Goal: Communication & Community: Answer question/provide support

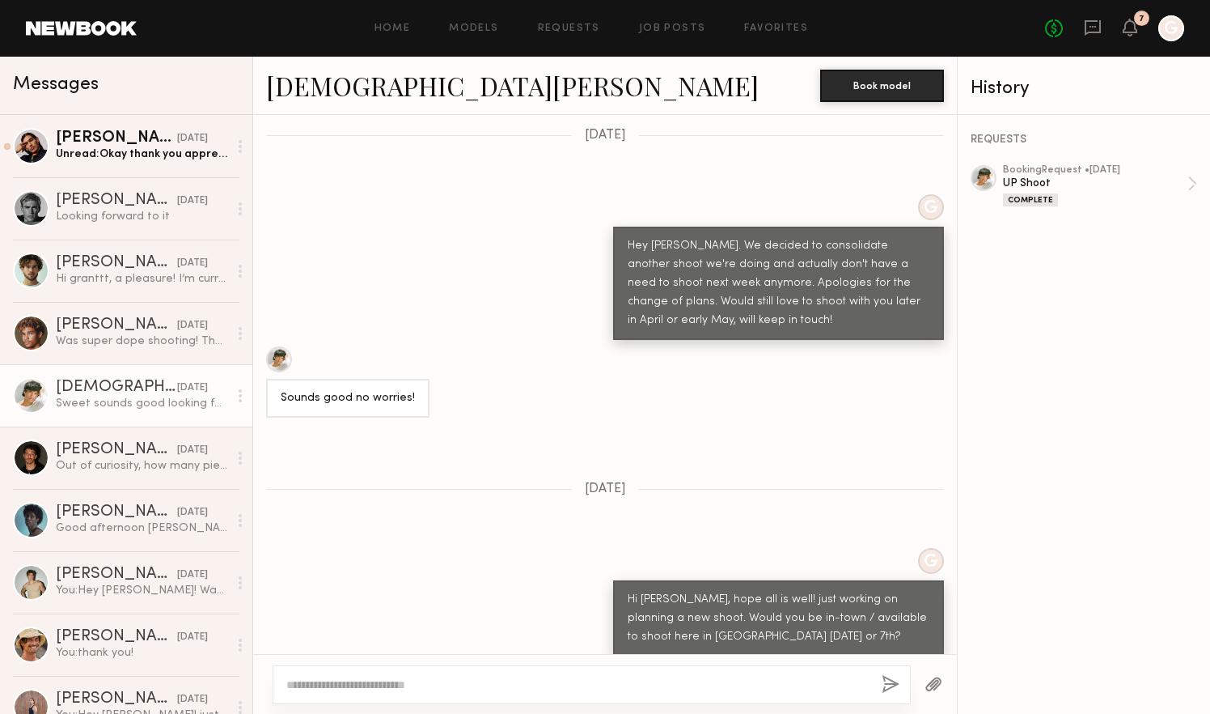
scroll to position [3572, 0]
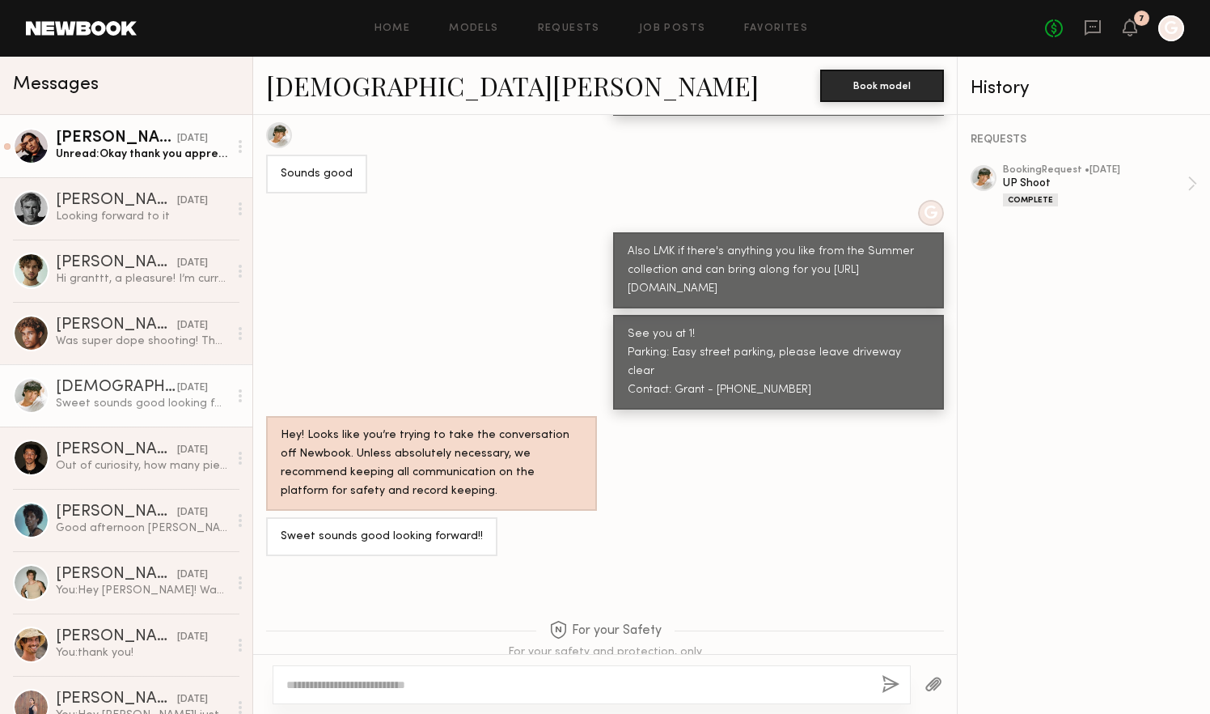
click at [122, 152] on div "Unread: Okay thank you appreciate you guys. I Confirmed the booking :)" at bounding box center [142, 153] width 172 height 15
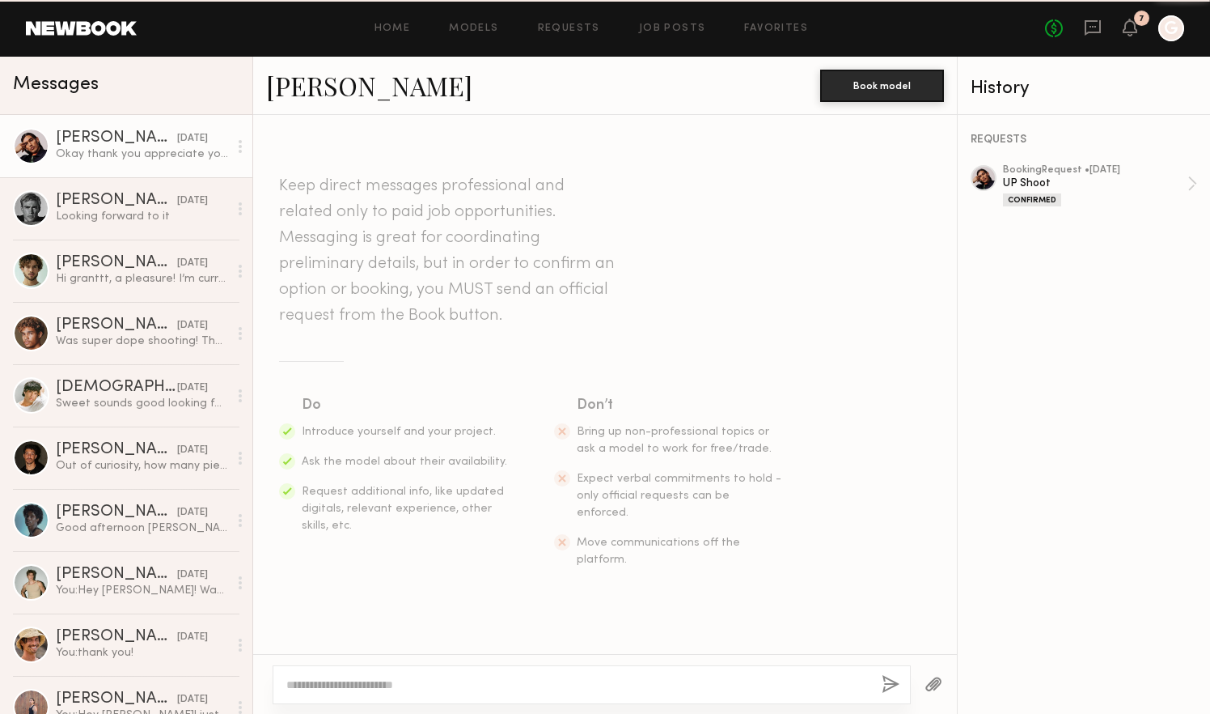
scroll to position [848, 0]
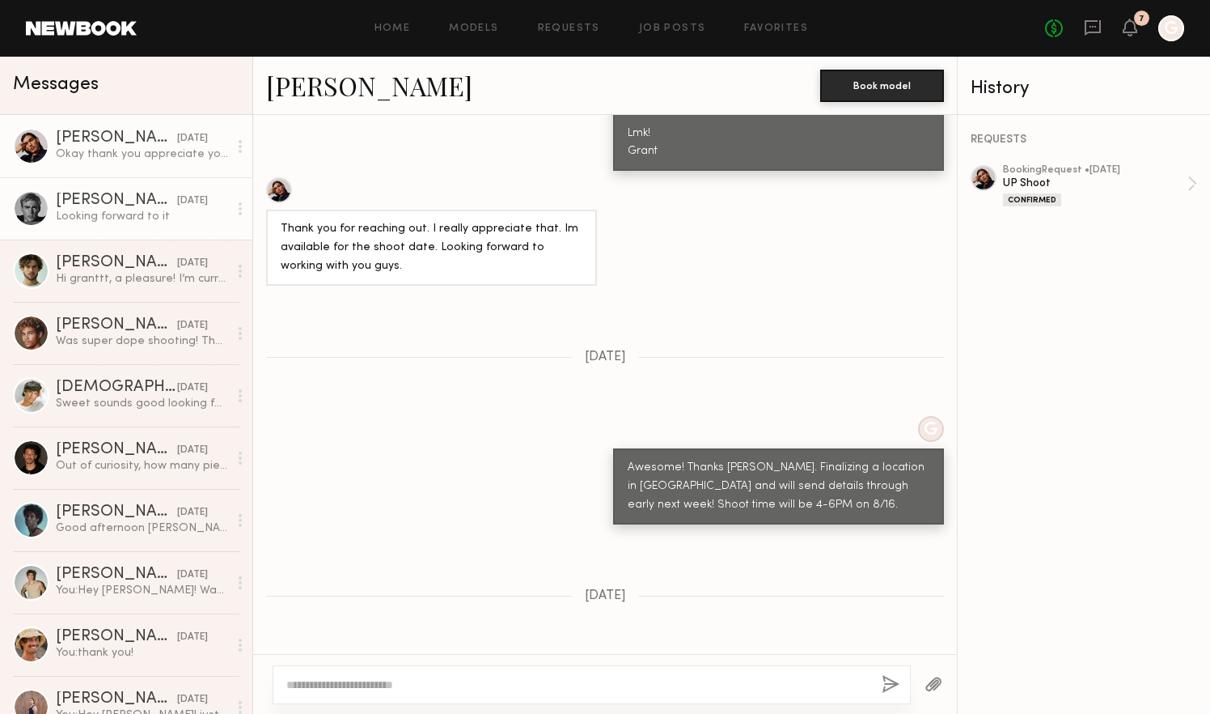
click at [177, 197] on div "[DATE]" at bounding box center [192, 200] width 31 height 15
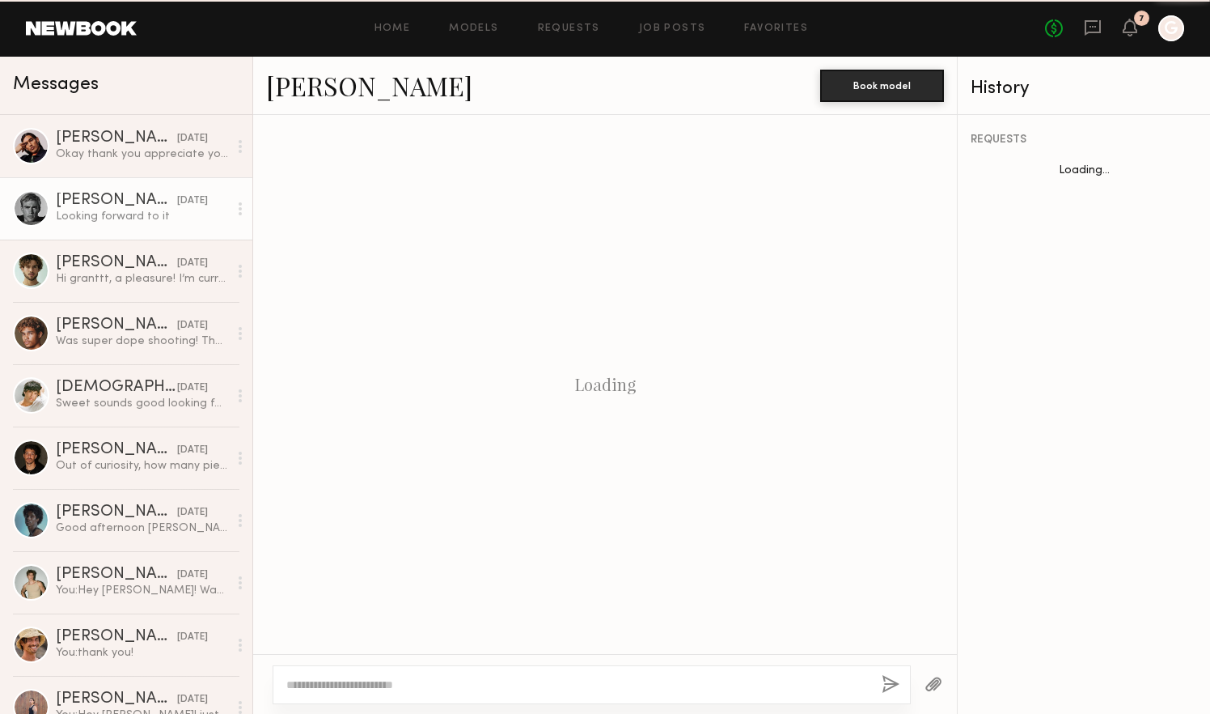
scroll to position [669, 0]
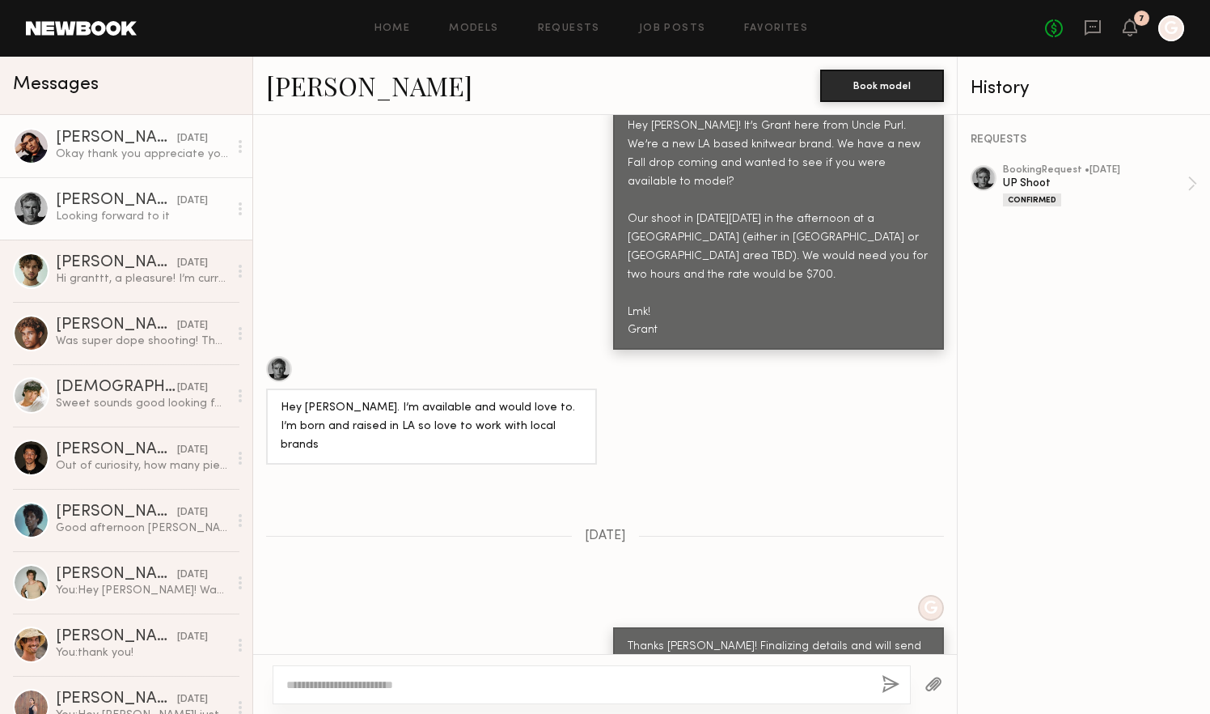
click at [150, 161] on div "Okay thank you appreciate you guys. I Confirmed the booking :)" at bounding box center [142, 153] width 172 height 15
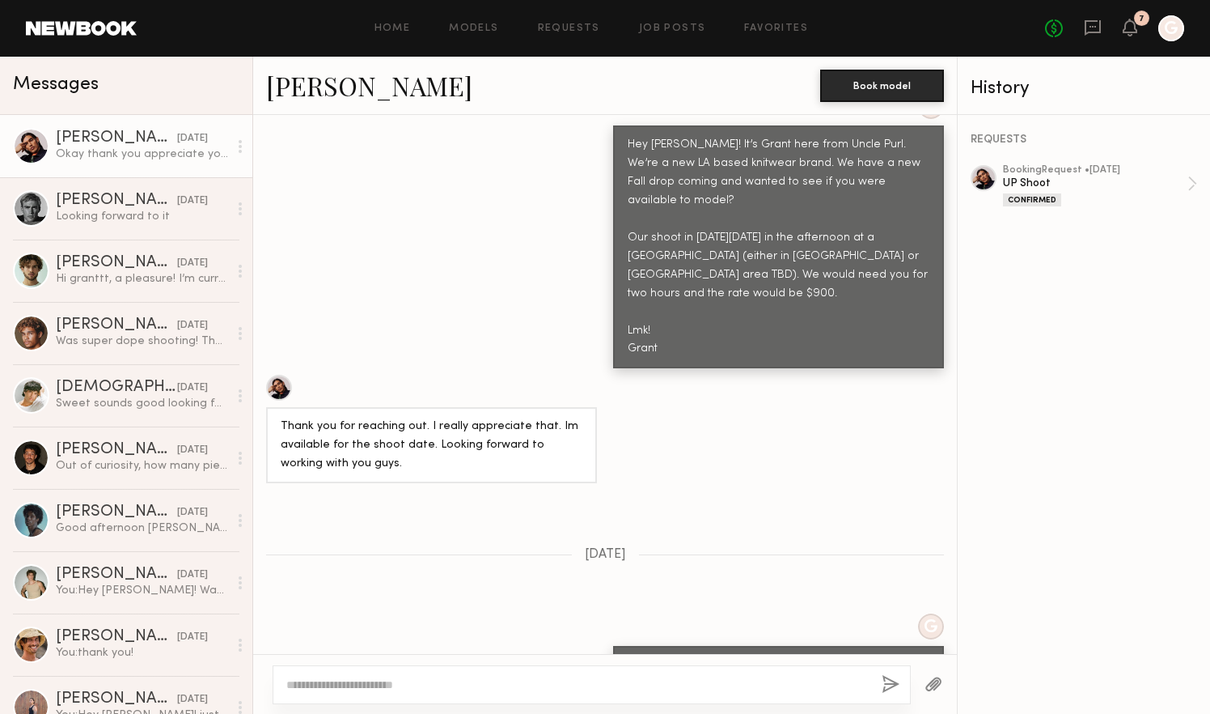
scroll to position [644, 0]
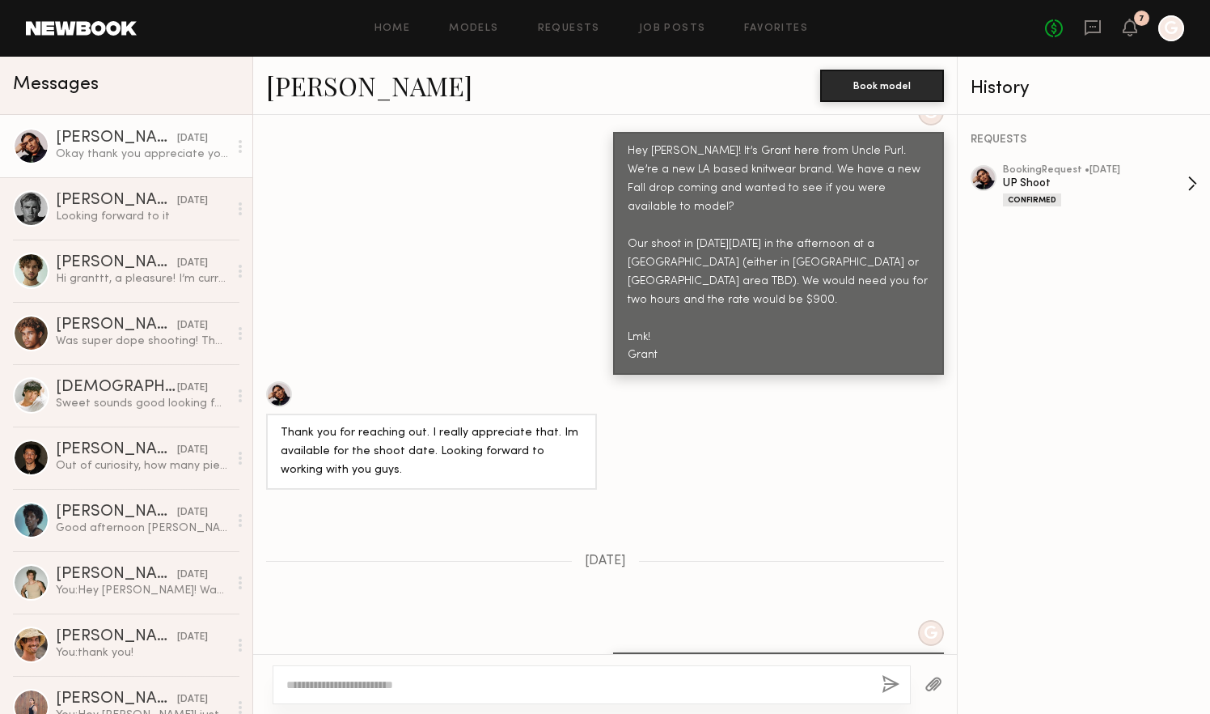
click at [1070, 178] on div "UP Shoot" at bounding box center [1095, 183] width 184 height 15
